Goal: Task Accomplishment & Management: Use online tool/utility

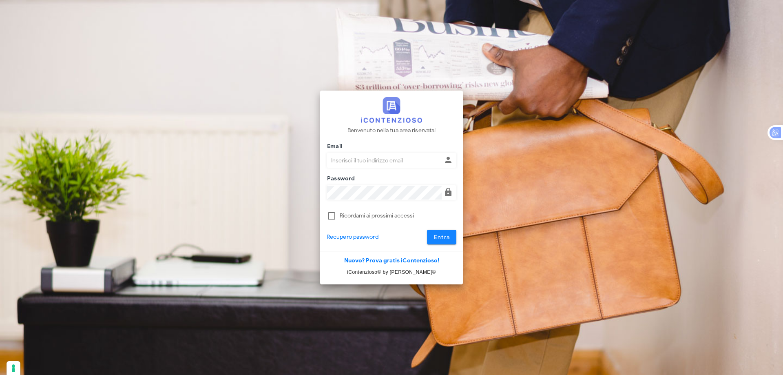
type input "[EMAIL_ADDRESS][DOMAIN_NAME]"
click at [444, 235] on span "Entra" at bounding box center [442, 237] width 17 height 7
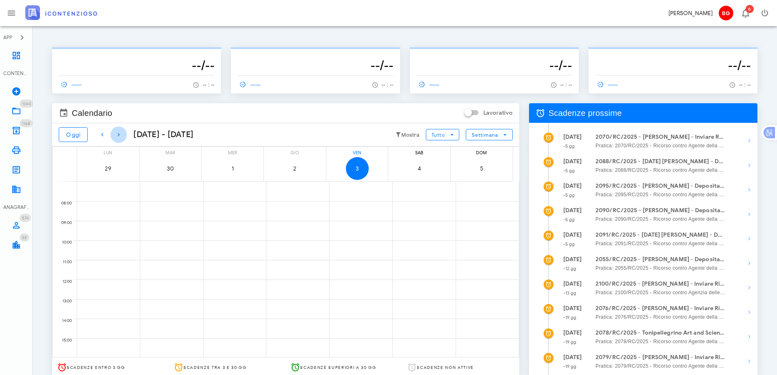
click at [117, 142] on button "button" at bounding box center [119, 134] width 16 height 16
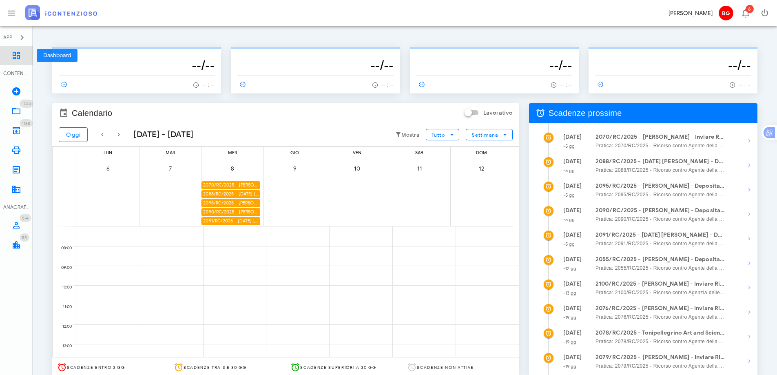
click at [3, 55] on link "Dashboard" at bounding box center [16, 56] width 33 height 20
